Goal: Task Accomplishment & Management: Use online tool/utility

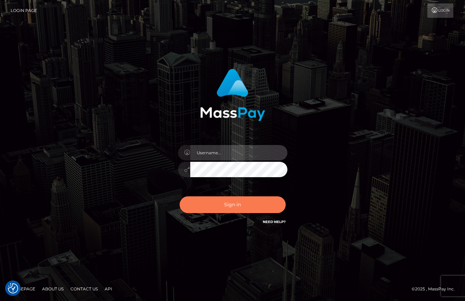
type input "vlad"
click at [223, 199] on button "Sign in" at bounding box center [233, 204] width 106 height 17
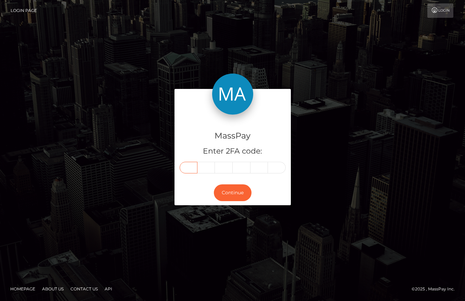
click at [182, 164] on input "text" at bounding box center [189, 168] width 18 height 12
type input "5"
type input "4"
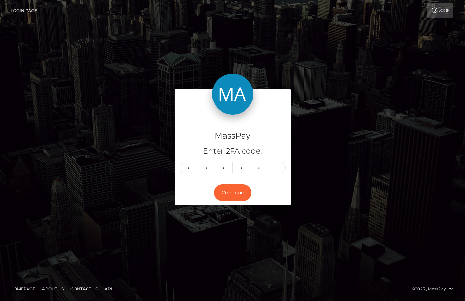
type input "9"
type input "4"
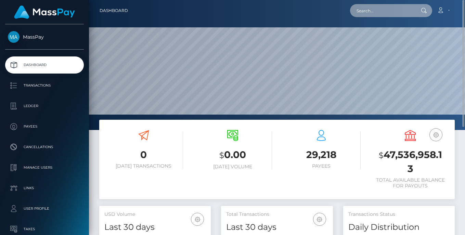
click at [368, 14] on input "text" at bounding box center [382, 10] width 64 height 13
click at [376, 13] on input "text" at bounding box center [382, 10] width 64 height 13
paste input "ea0440ca-a4fb-11f0-bd75-060e06e9f077"
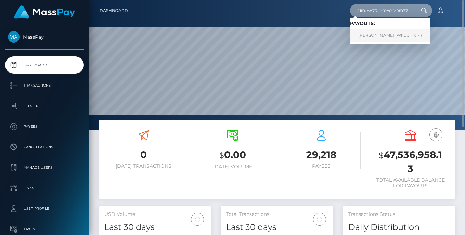
type input "ea0440ca-a4fb-11f0-bd75-060e06e9f077"
click at [385, 35] on link "OUSSAMA MAHMOUDI (Whop Inc - )" at bounding box center [390, 35] width 80 height 13
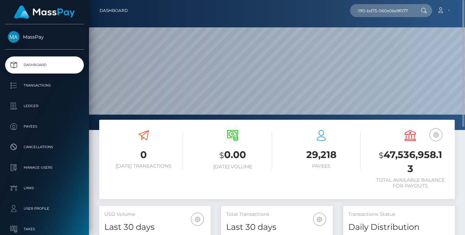
scroll to position [0, 0]
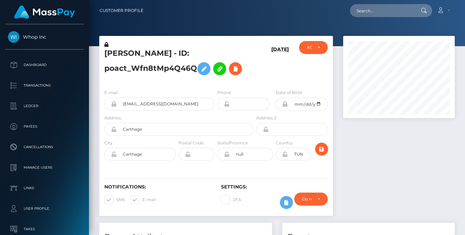
scroll to position [82, 112]
